Goal: Use online tool/utility: Utilize a website feature to perform a specific function

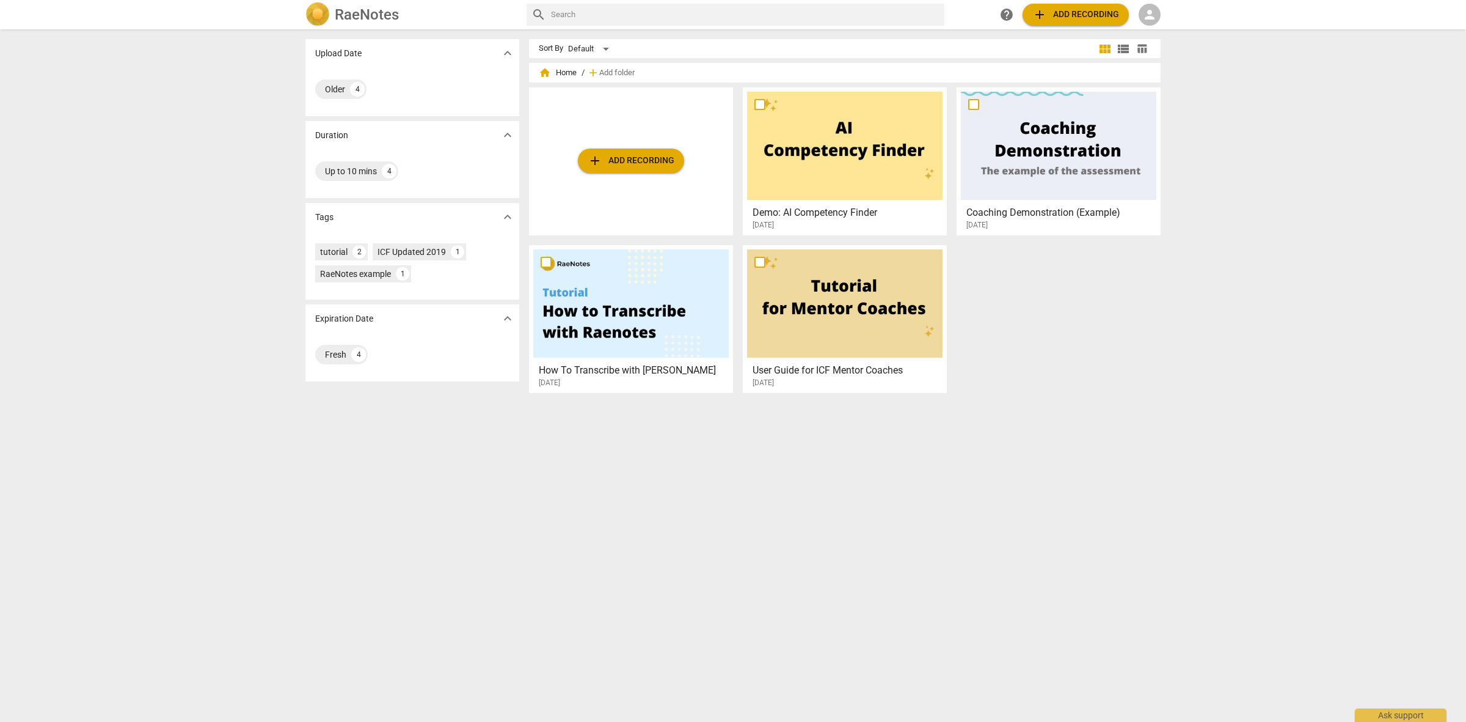
click at [1153, 17] on span "person" at bounding box center [1150, 14] width 15 height 15
click at [1161, 32] on li "Login" at bounding box center [1161, 29] width 44 height 29
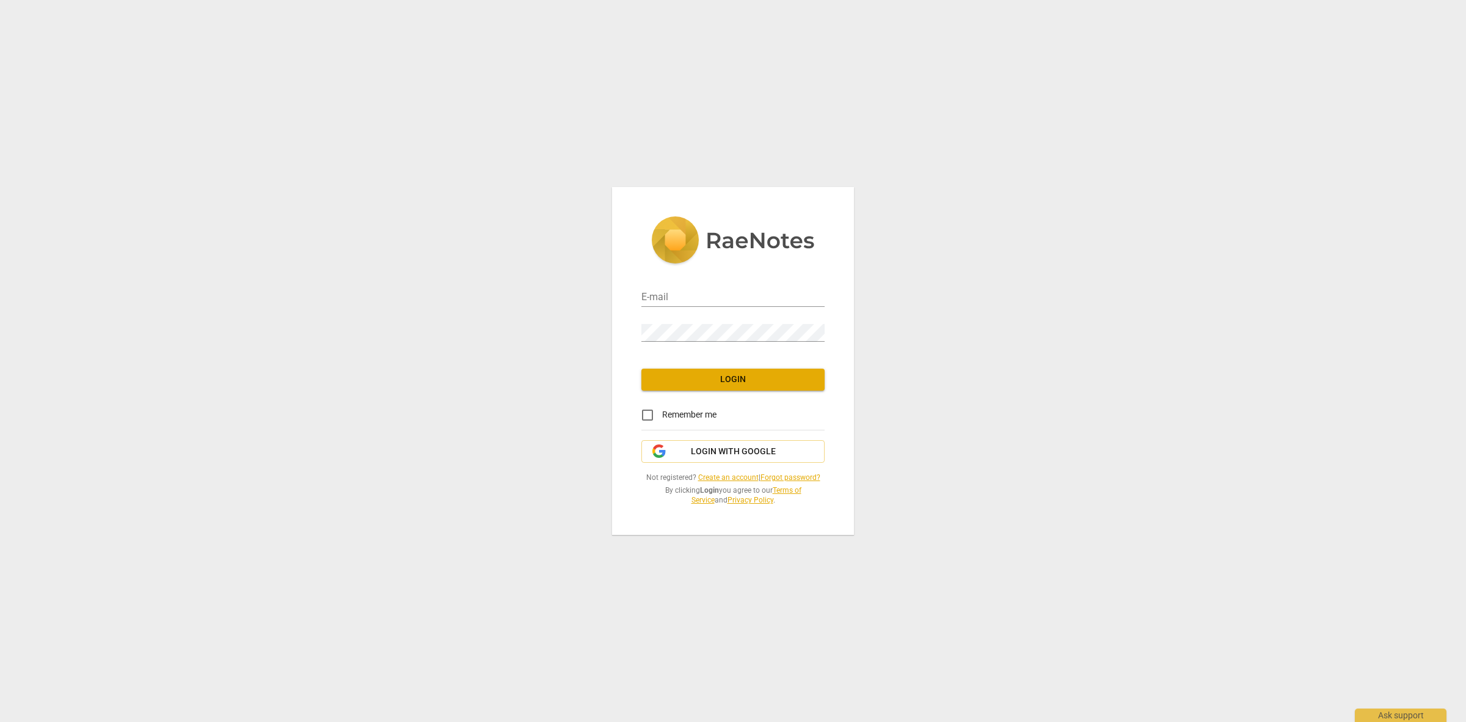
type input "info@walter-coaching.com"
click at [725, 385] on span "Login" at bounding box center [733, 379] width 164 height 12
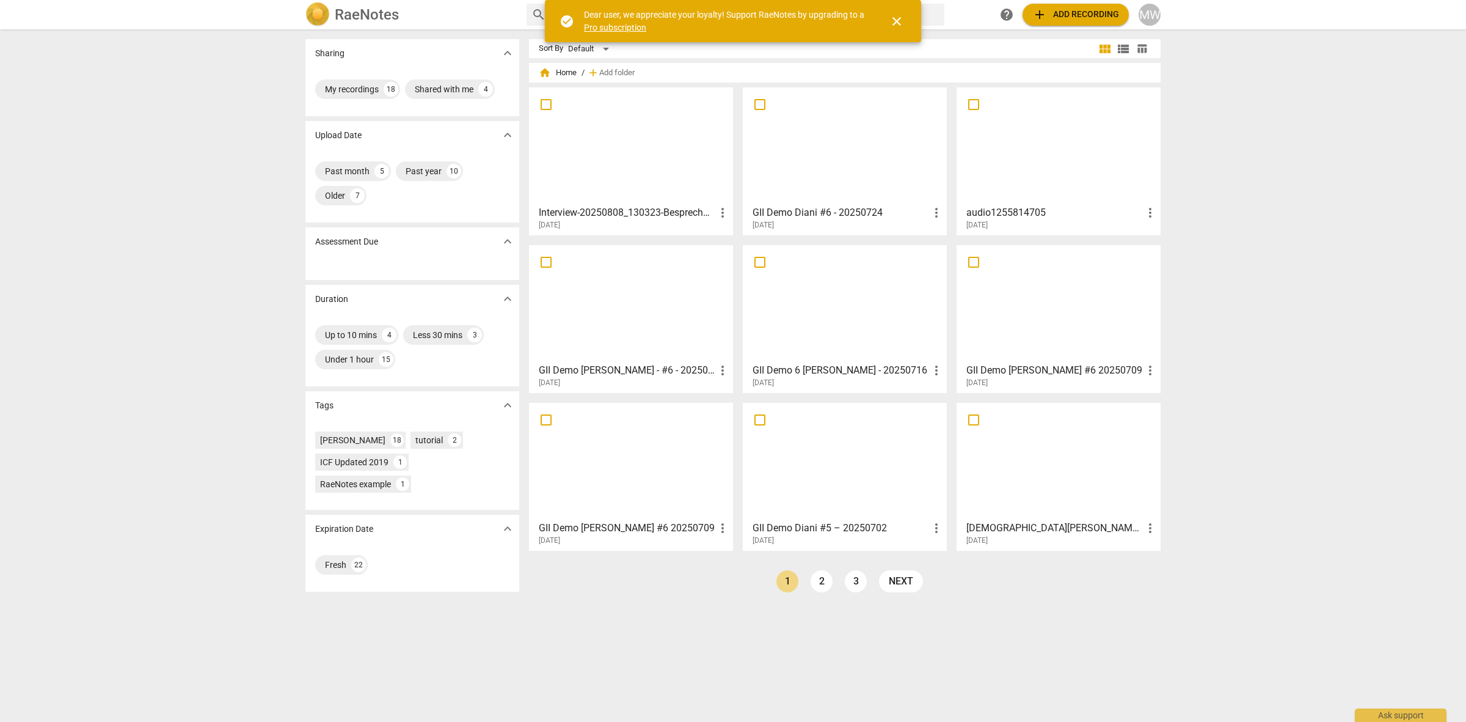
click at [894, 17] on span "close" at bounding box center [897, 21] width 15 height 15
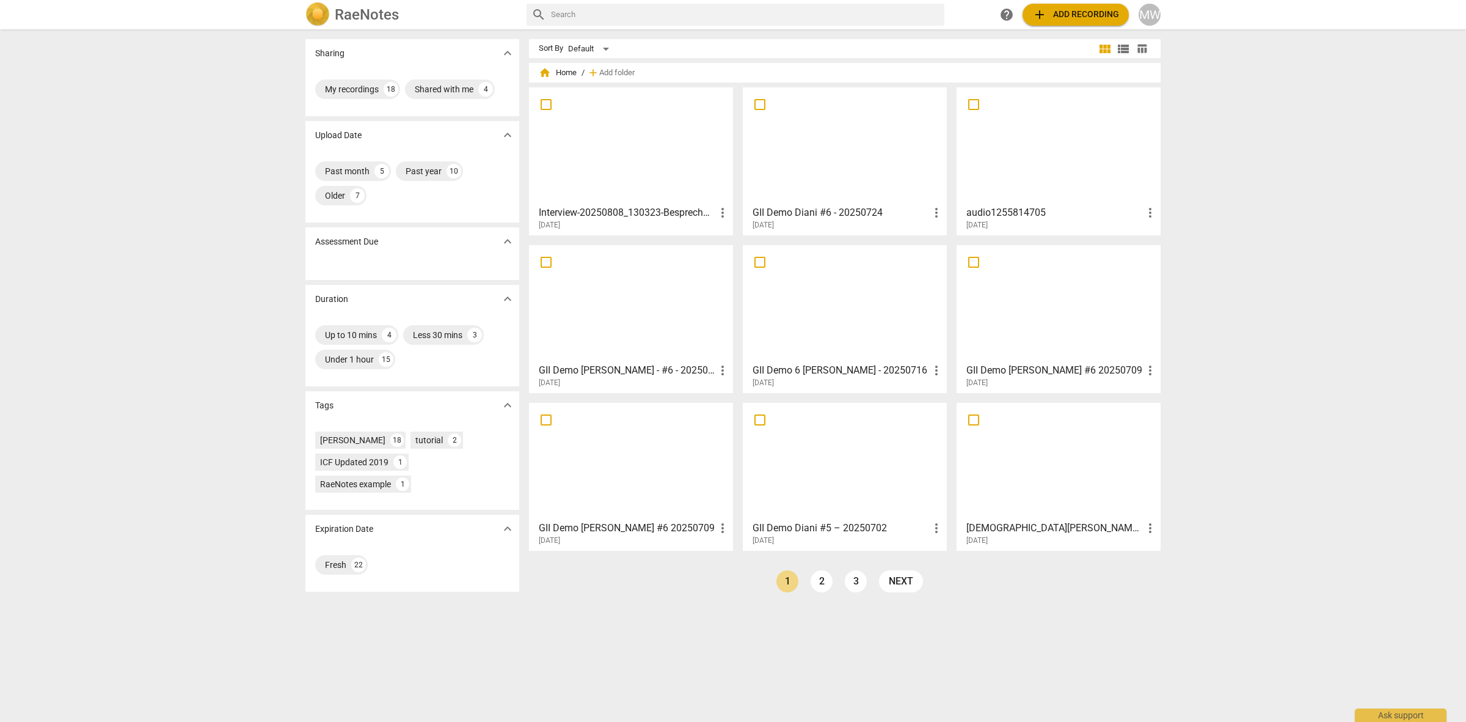
click at [1088, 12] on span "add Add recording" at bounding box center [1076, 14] width 87 height 15
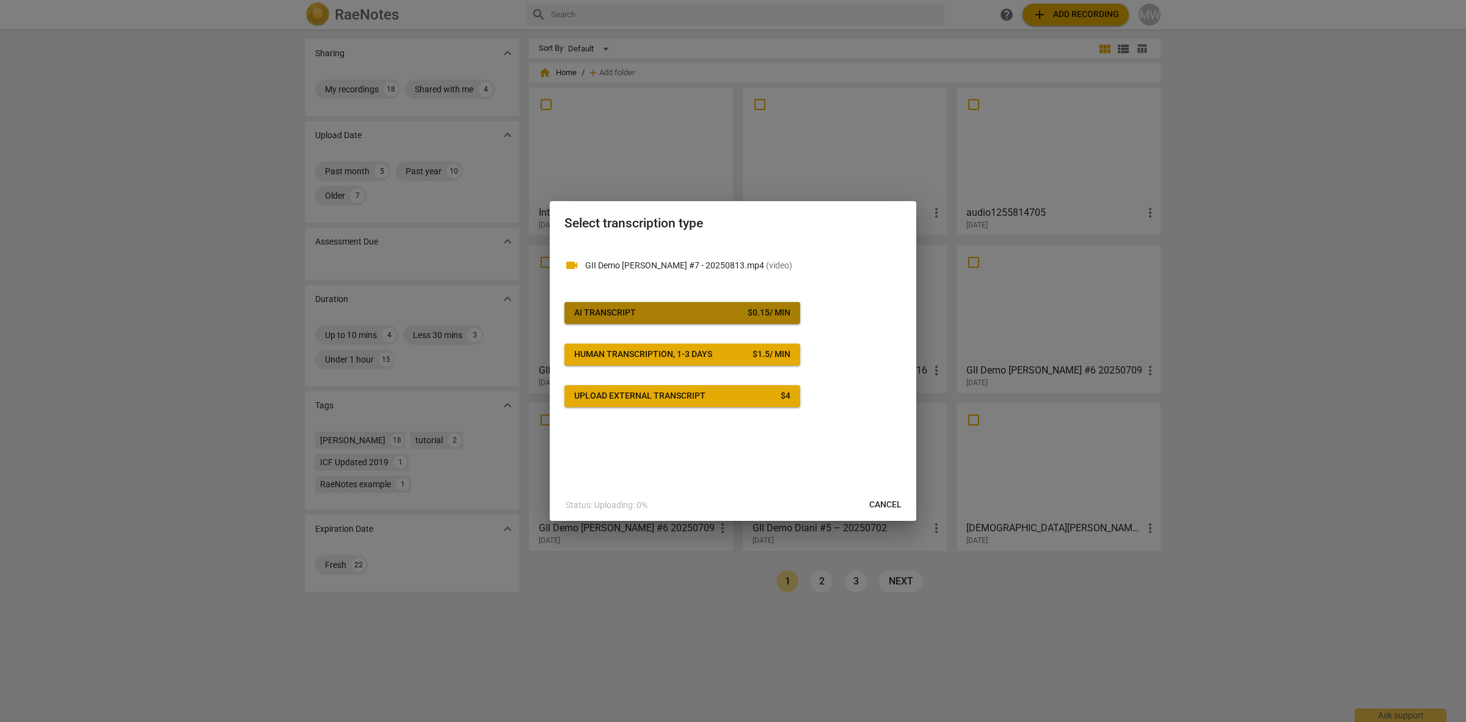
click at [611, 307] on div "AI Transcript" at bounding box center [605, 313] width 62 height 12
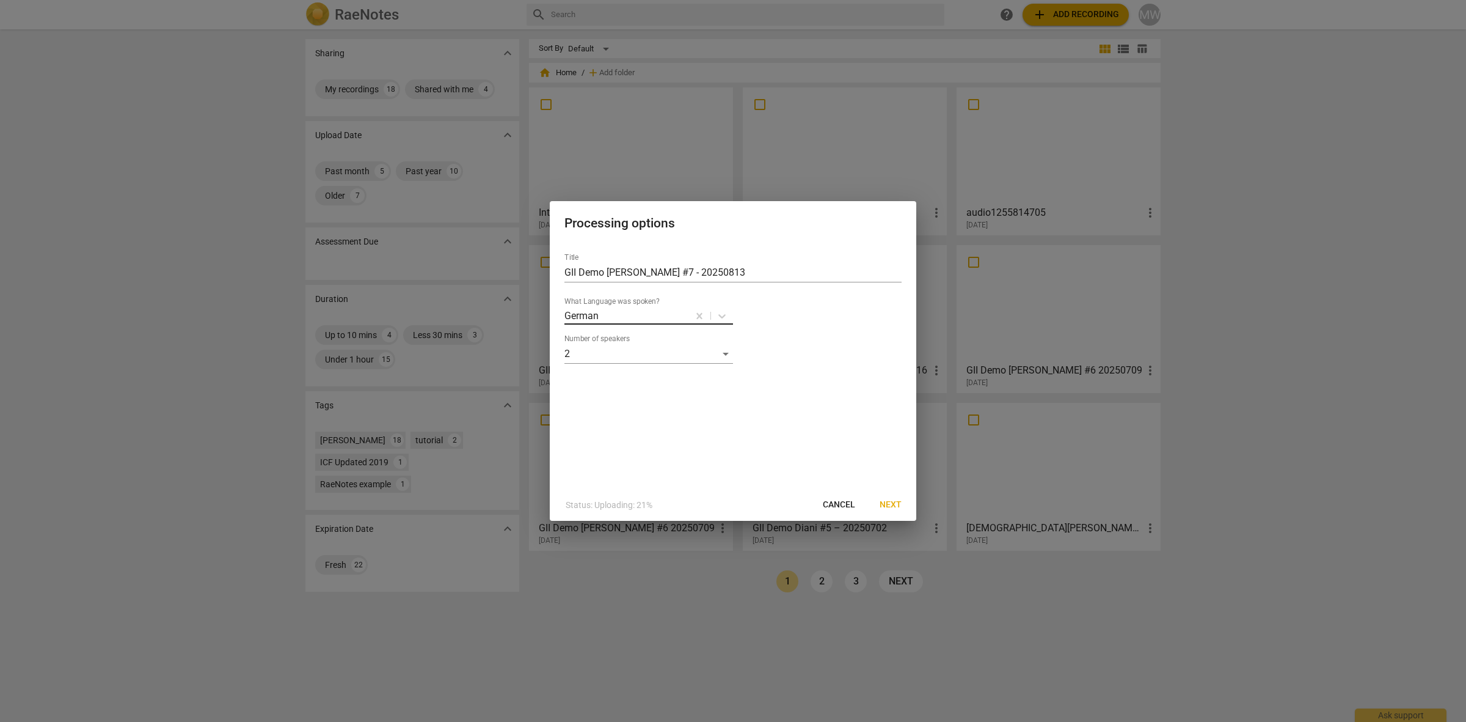
click at [639, 313] on div at bounding box center [643, 316] width 87 height 14
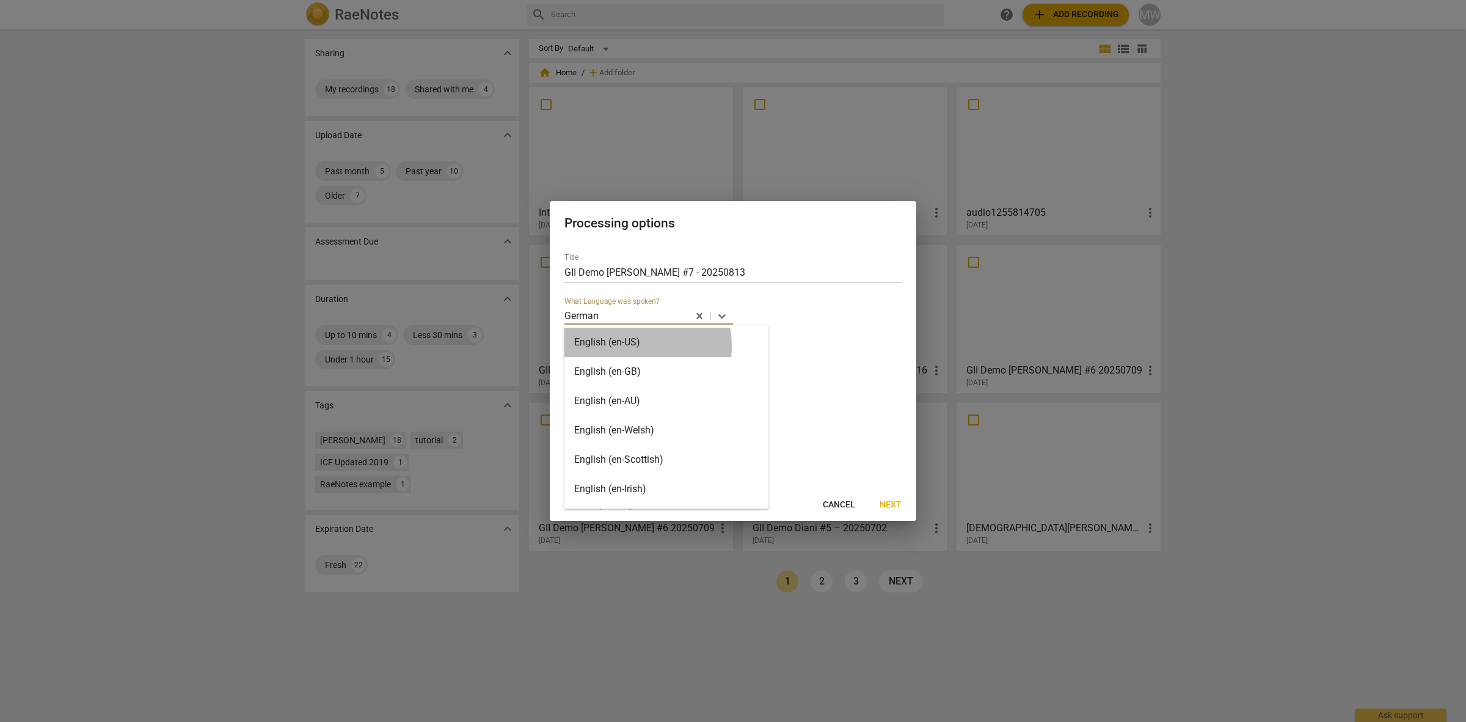
click at [622, 346] on div "English (en-US)" at bounding box center [667, 342] width 204 height 29
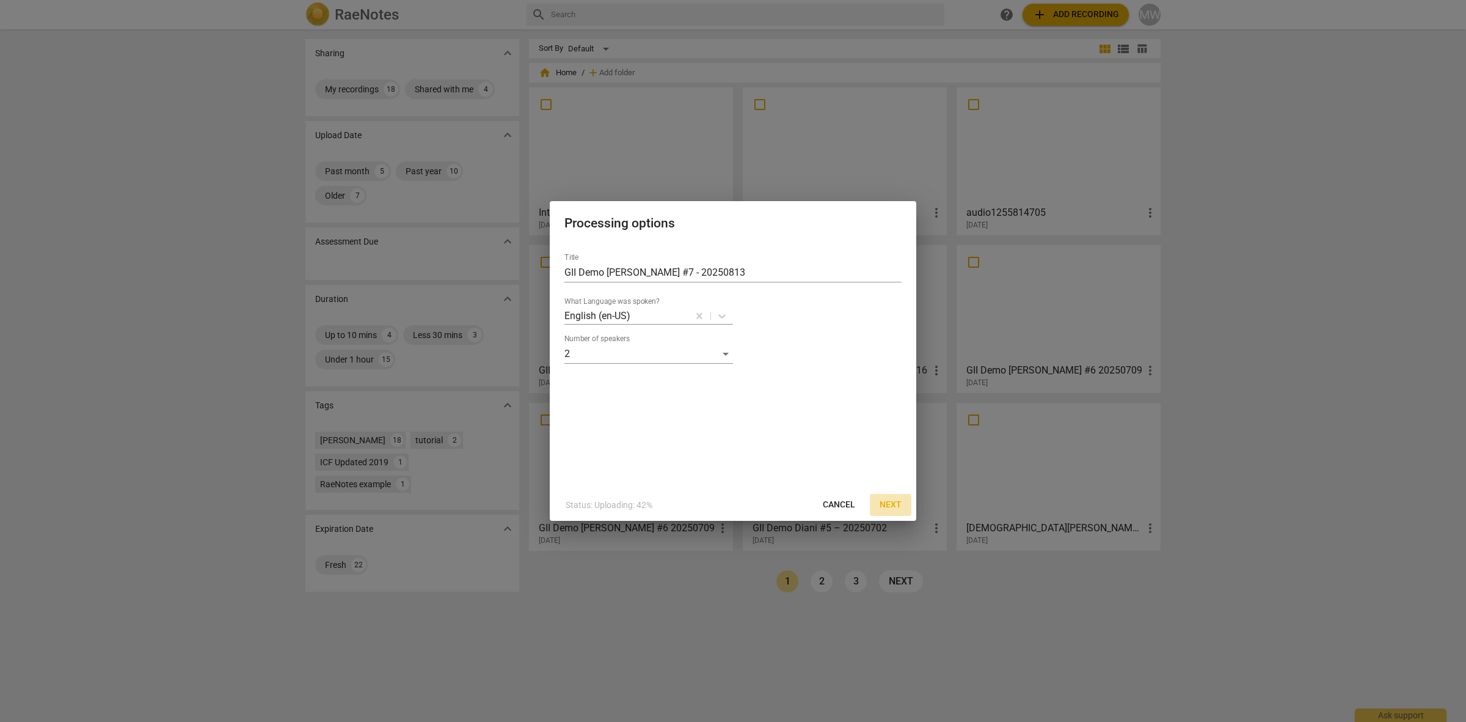
click at [881, 502] on span "Next" at bounding box center [891, 505] width 22 height 12
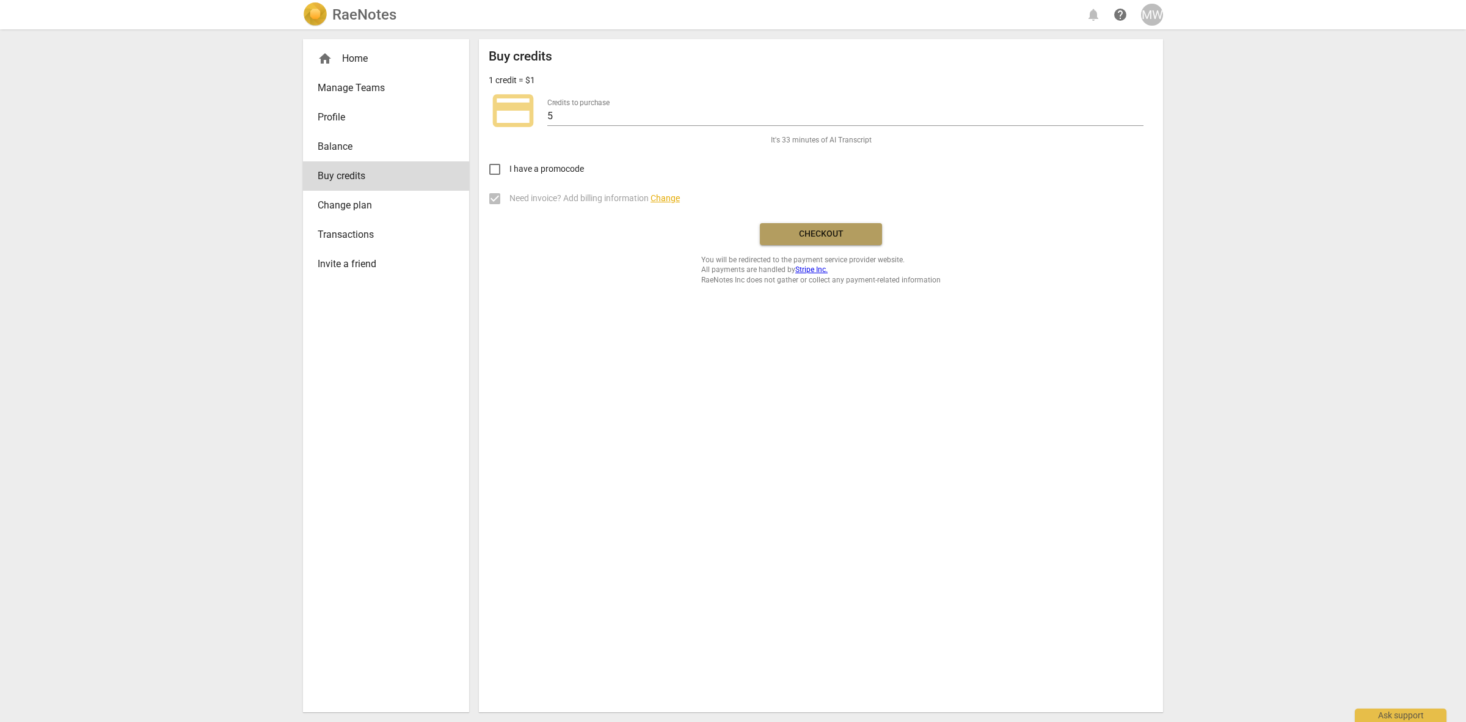
click at [811, 233] on span "Checkout" at bounding box center [821, 234] width 103 height 12
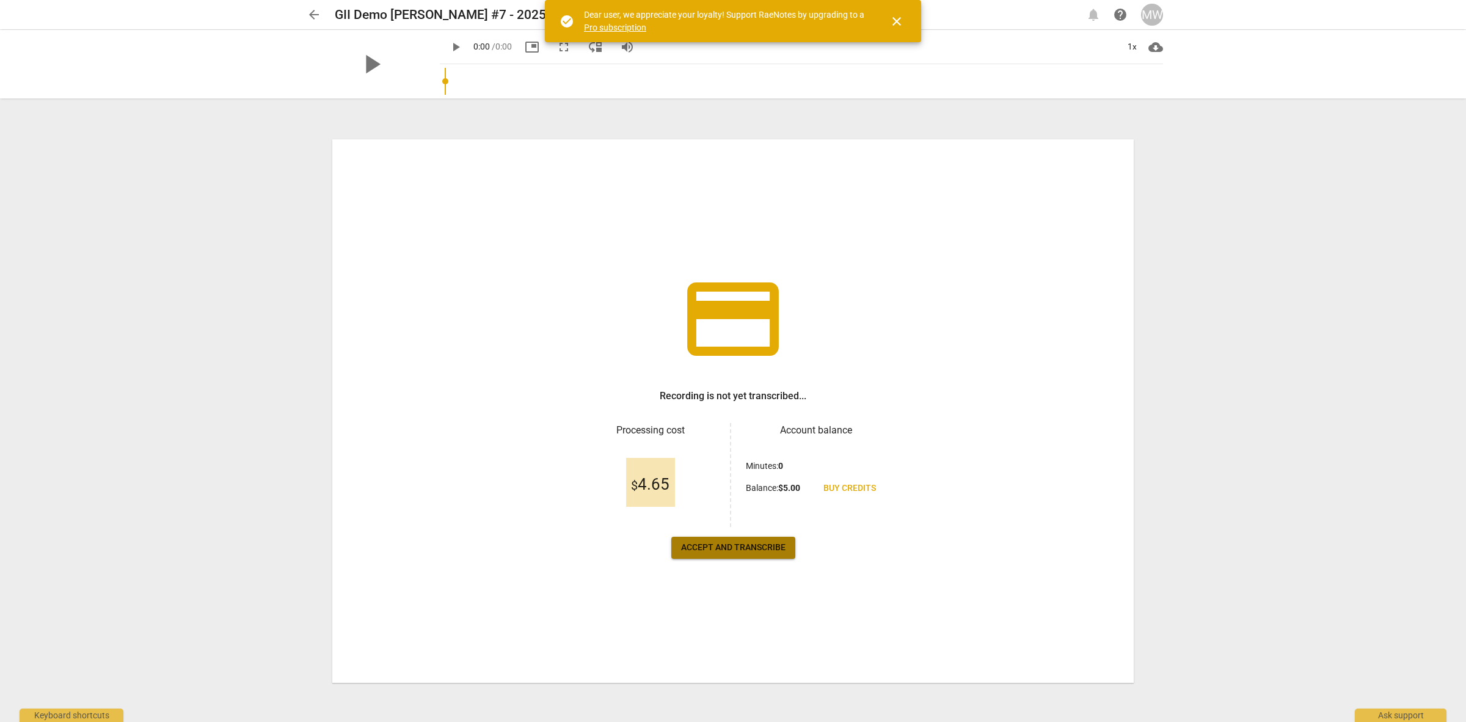
click at [722, 544] on span "Accept and transcribe" at bounding box center [733, 547] width 104 height 12
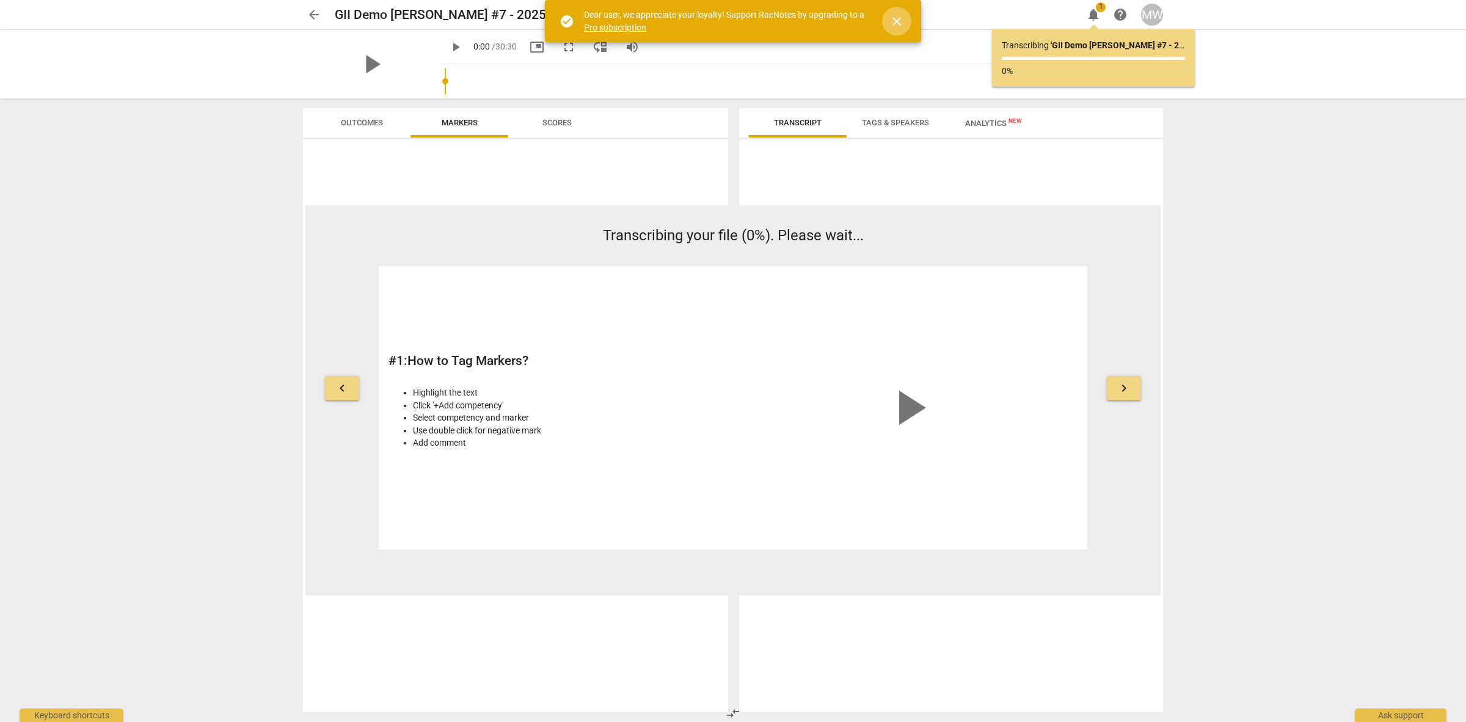
click at [900, 16] on span "close" at bounding box center [897, 21] width 15 height 15
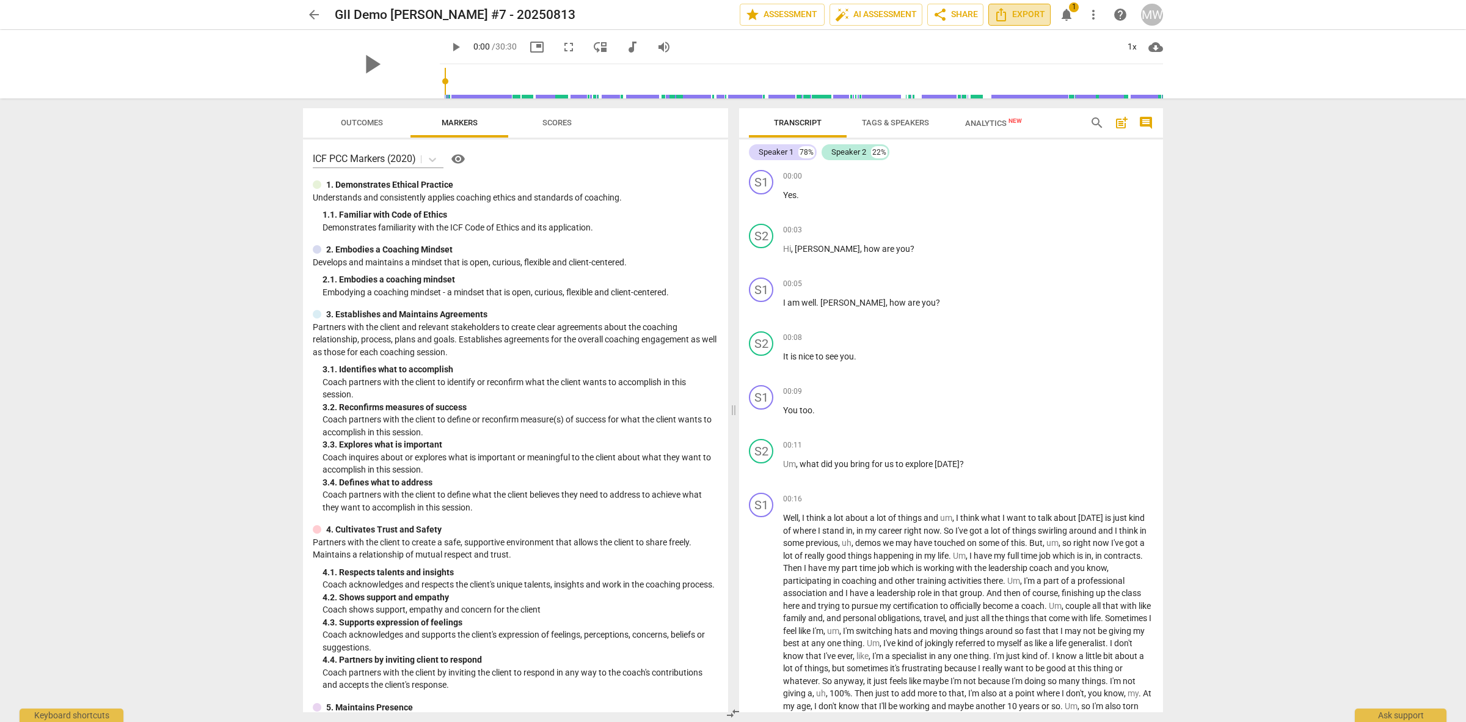
click at [1030, 4] on button "Export" at bounding box center [1020, 15] width 62 height 22
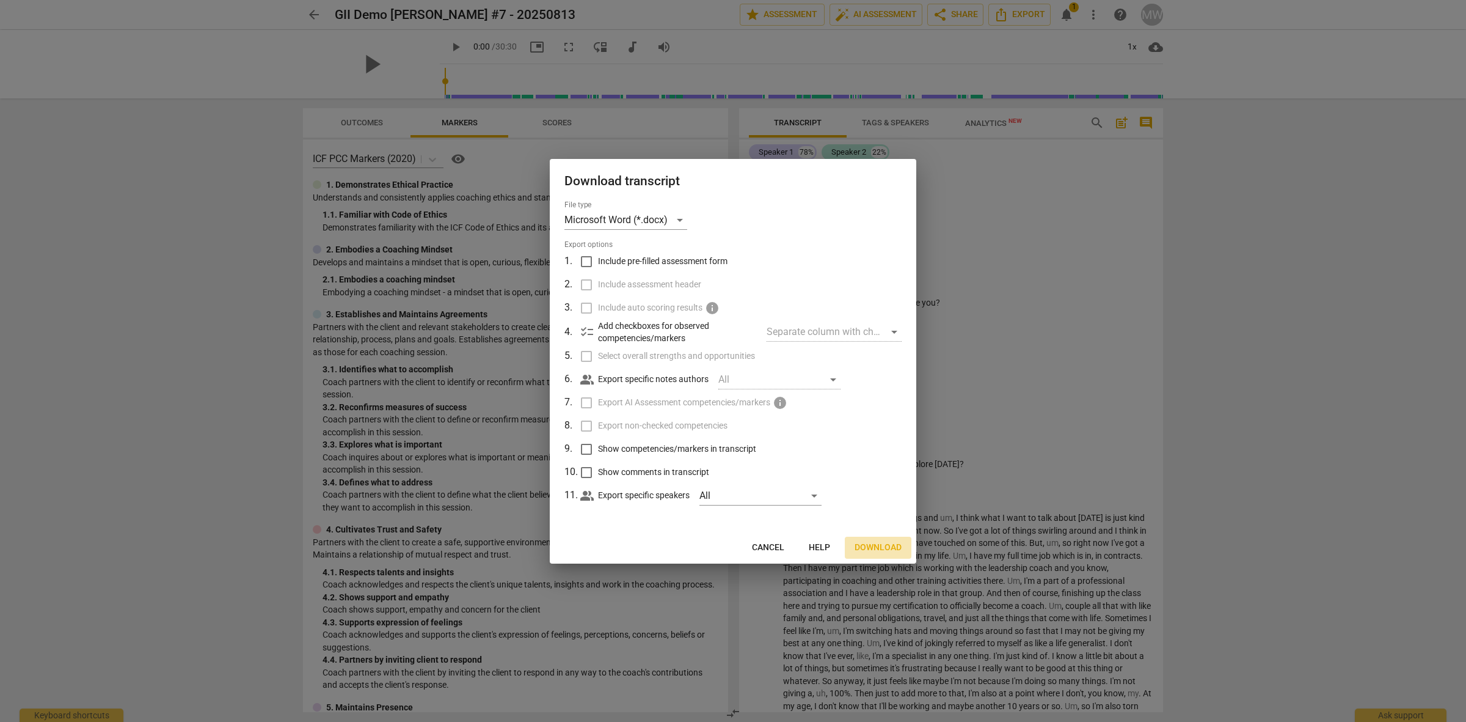
click at [880, 547] on span "Download" at bounding box center [878, 547] width 47 height 12
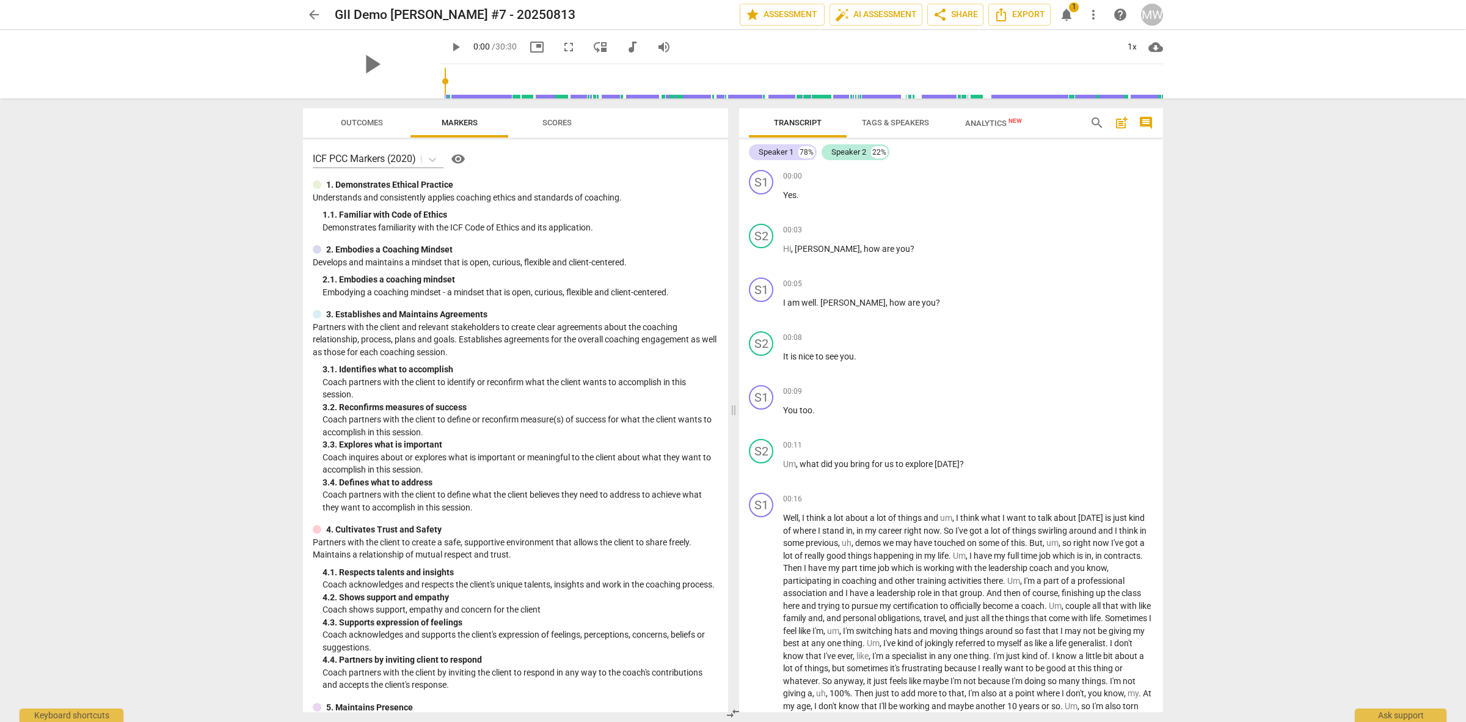
click at [1144, 11] on div "MW" at bounding box center [1152, 15] width 22 height 22
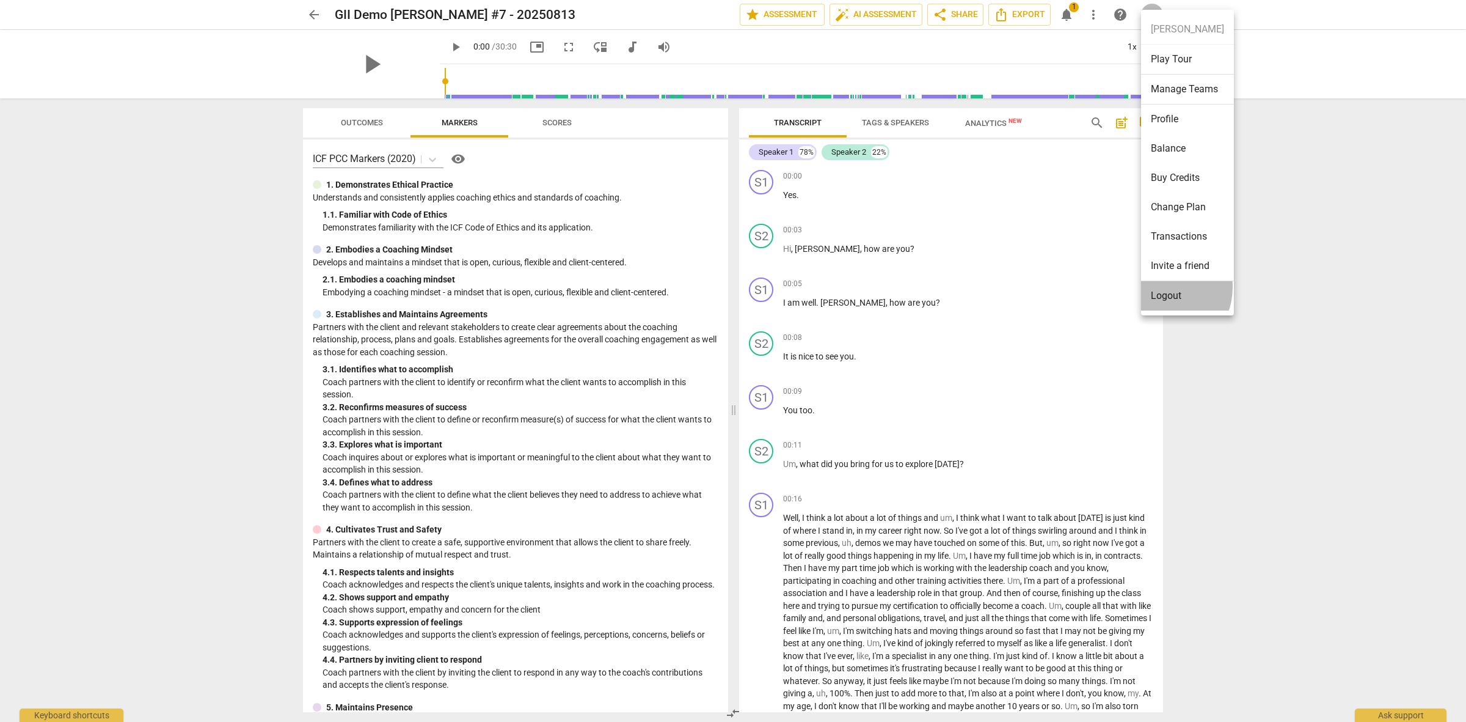
click at [1157, 287] on li "Logout" at bounding box center [1187, 295] width 93 height 29
